Goal: Information Seeking & Learning: Learn about a topic

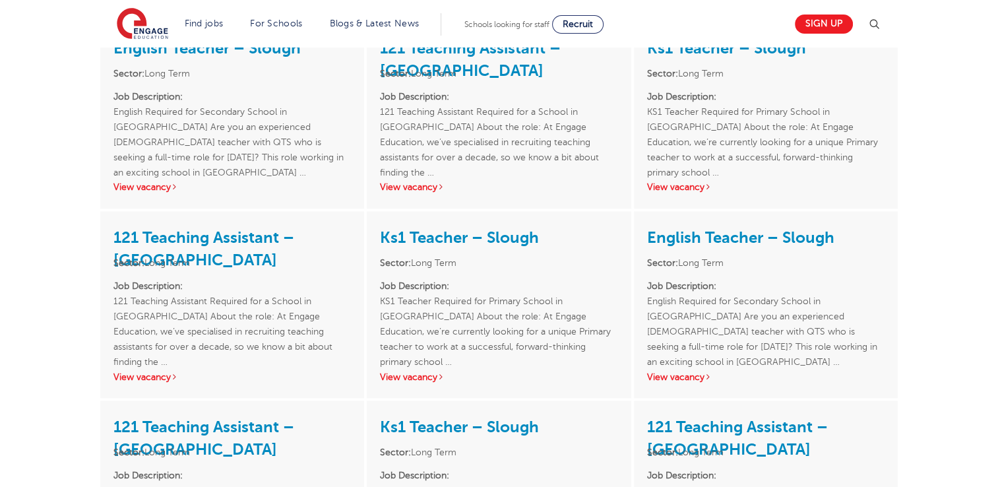
scroll to position [1876, 0]
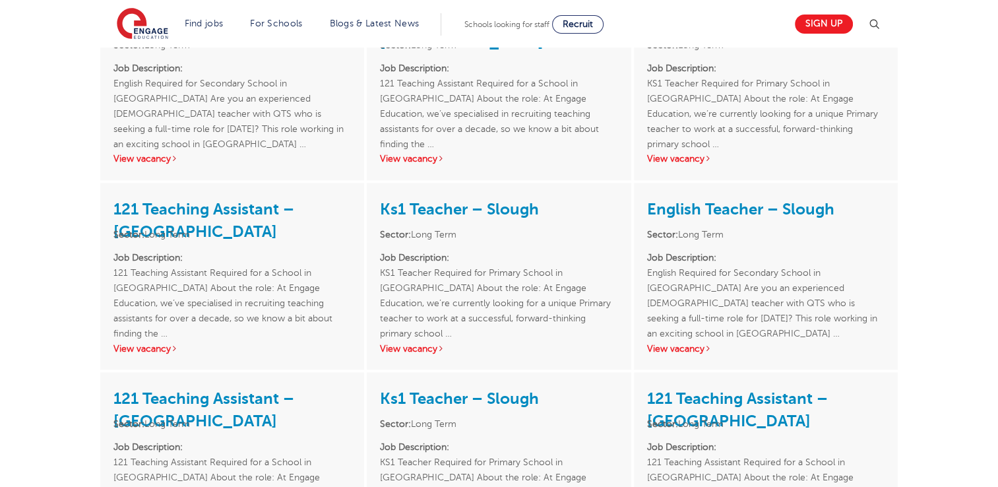
click at [507, 372] on div "Ks1 Teacher – Slough Sector: Long Term Job Description: KS1 Teacher Required fo…" at bounding box center [499, 465] width 264 height 187
click at [487, 389] on link "Ks1 Teacher – Slough" at bounding box center [459, 398] width 159 height 18
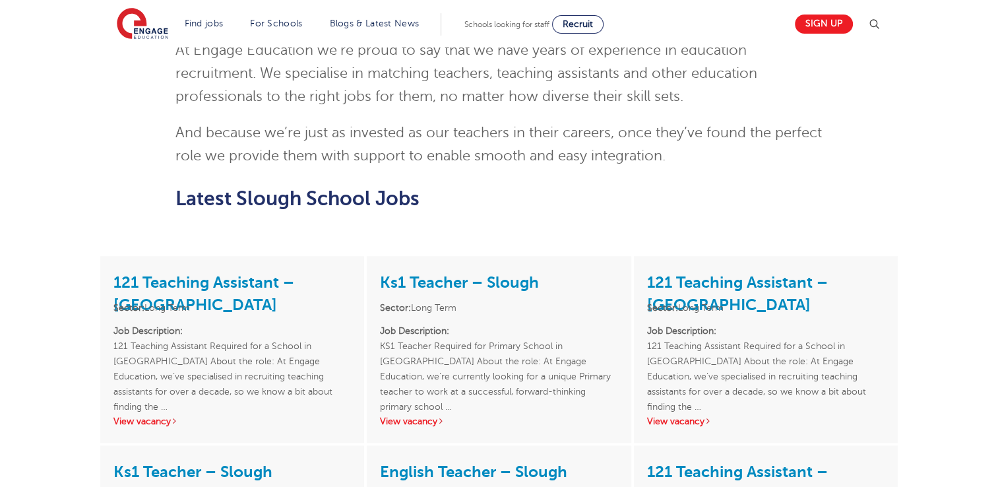
scroll to position [1052, 0]
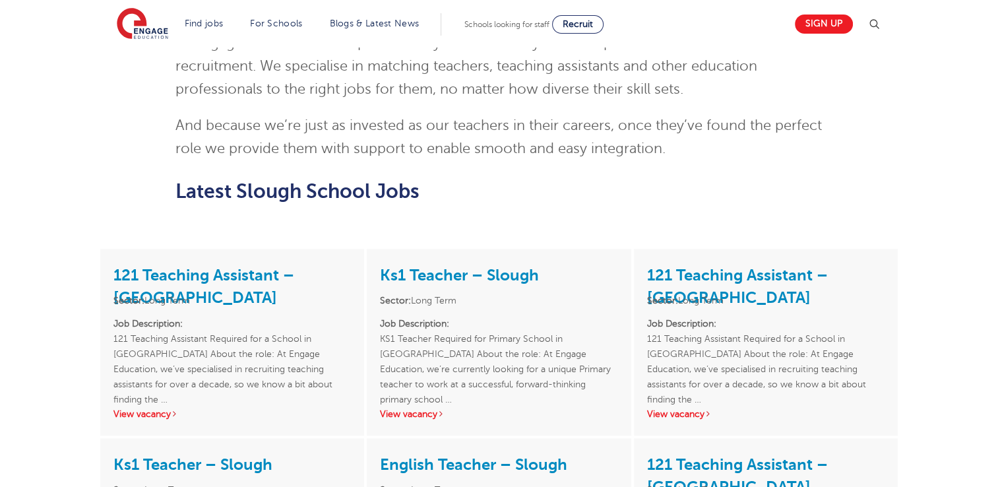
click at [415, 262] on h3 "Ks1 Teacher – Slough" at bounding box center [498, 274] width 237 height 24
click at [416, 266] on link "Ks1 Teacher – Slough" at bounding box center [459, 275] width 159 height 18
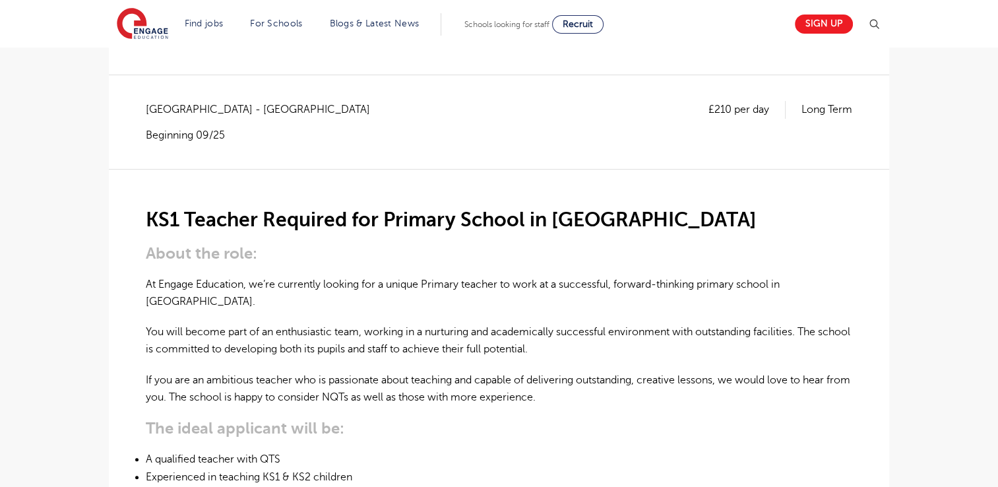
scroll to position [181, 0]
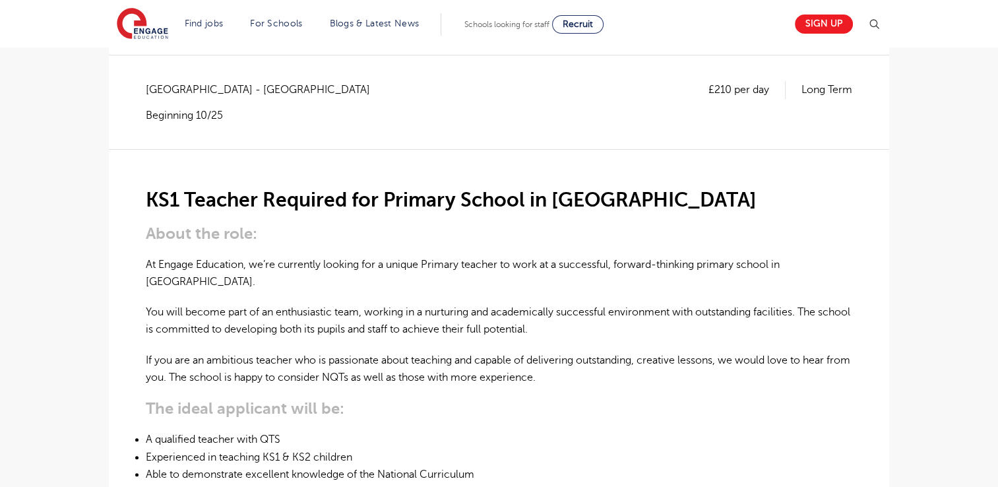
scroll to position [315, 0]
